Goal: Task Accomplishment & Management: Use online tool/utility

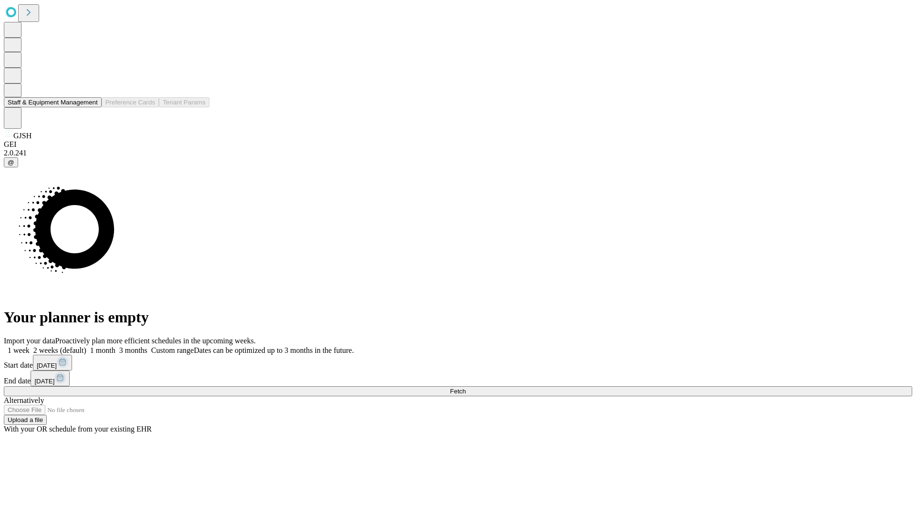
click at [91, 107] on button "Staff & Equipment Management" at bounding box center [53, 102] width 98 height 10
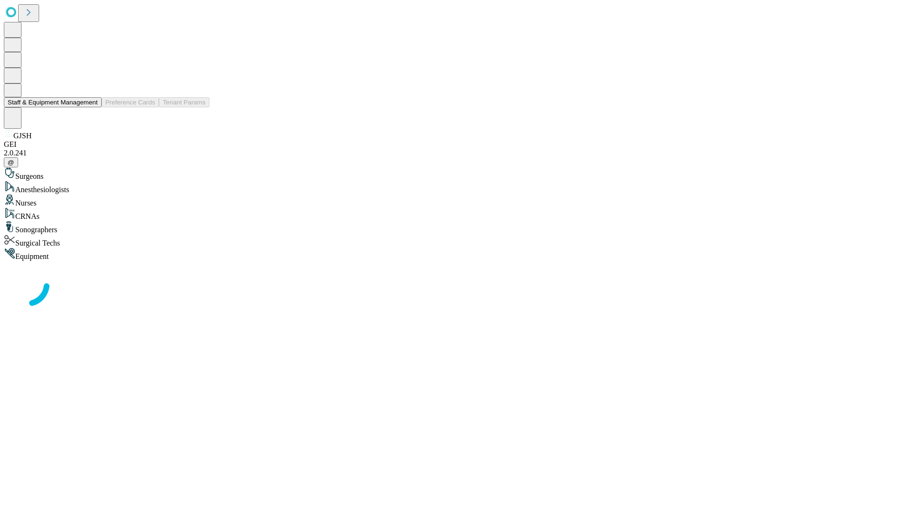
click at [91, 107] on button "Staff & Equipment Management" at bounding box center [53, 102] width 98 height 10
